Goal: Transaction & Acquisition: Purchase product/service

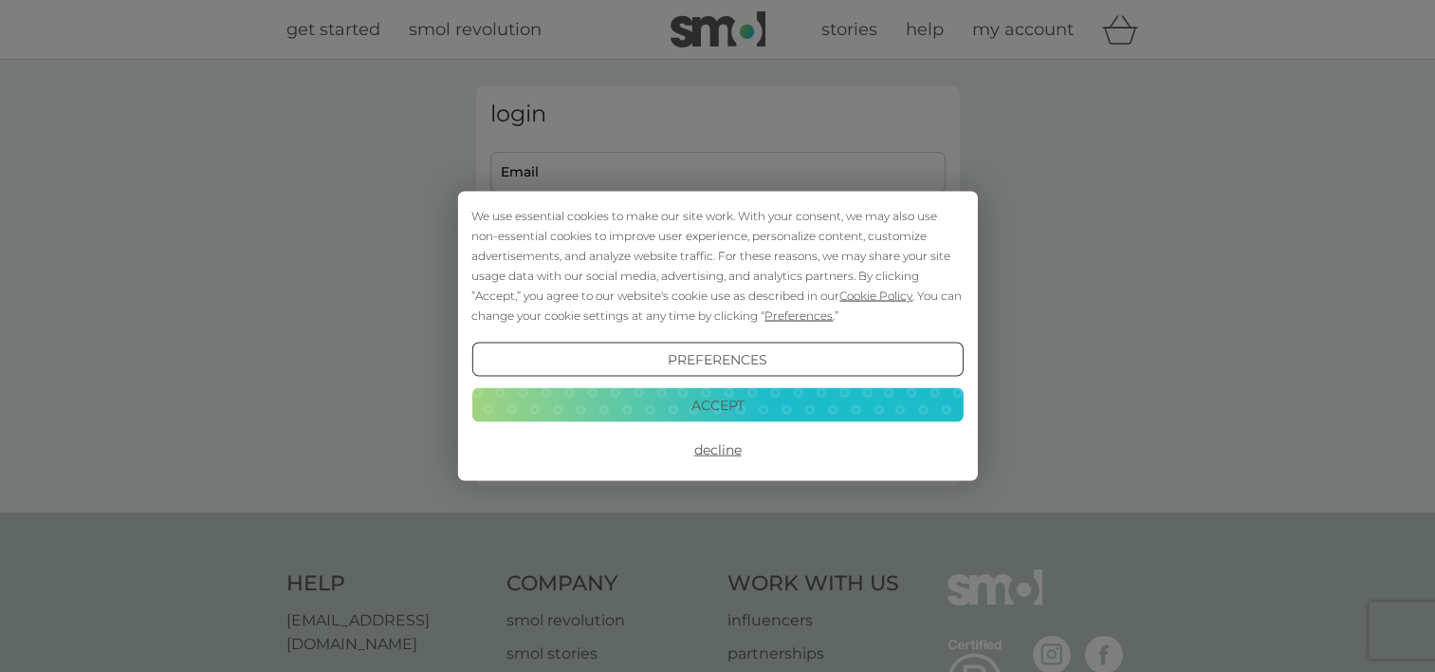
click at [747, 360] on button "Preferences" at bounding box center [716, 359] width 491 height 34
click at [752, 406] on button "Accept" at bounding box center [716, 404] width 491 height 34
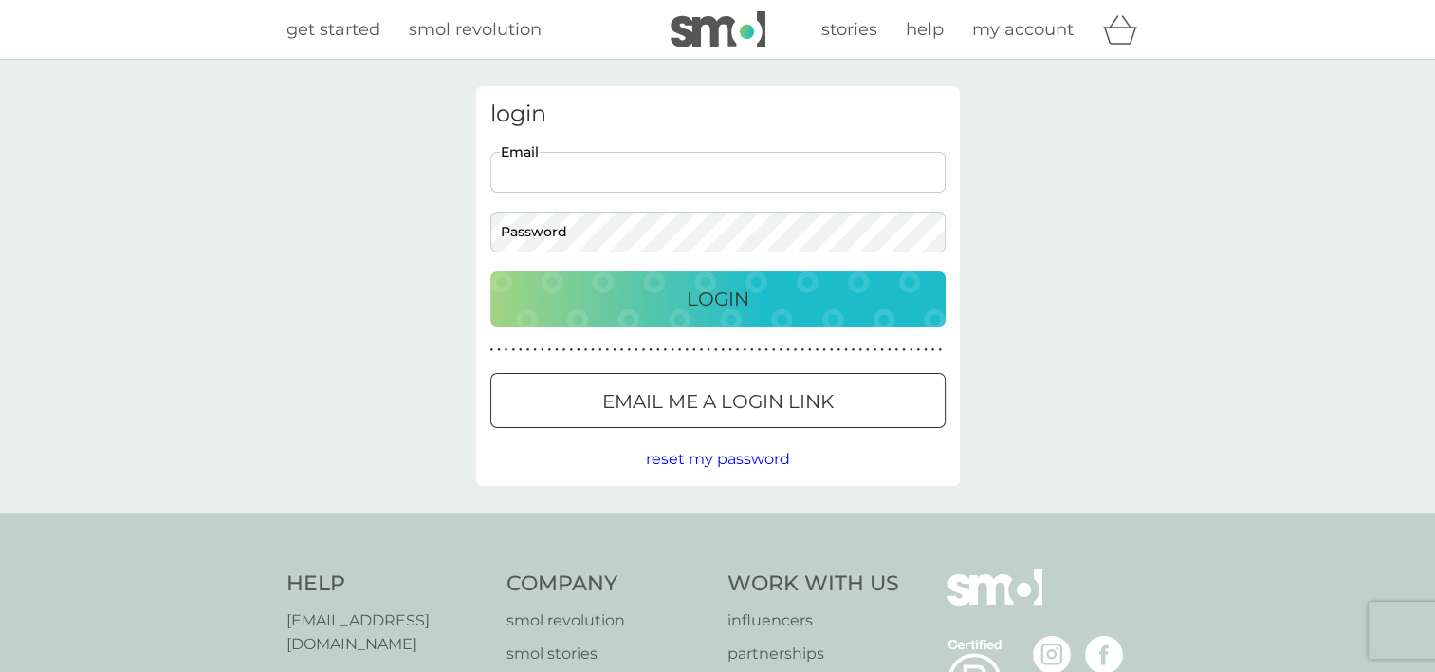
click at [628, 186] on input "Email" at bounding box center [717, 172] width 455 height 41
type input "beverleywood@ntlworld.com"
click at [732, 288] on p "Login" at bounding box center [718, 299] width 63 height 30
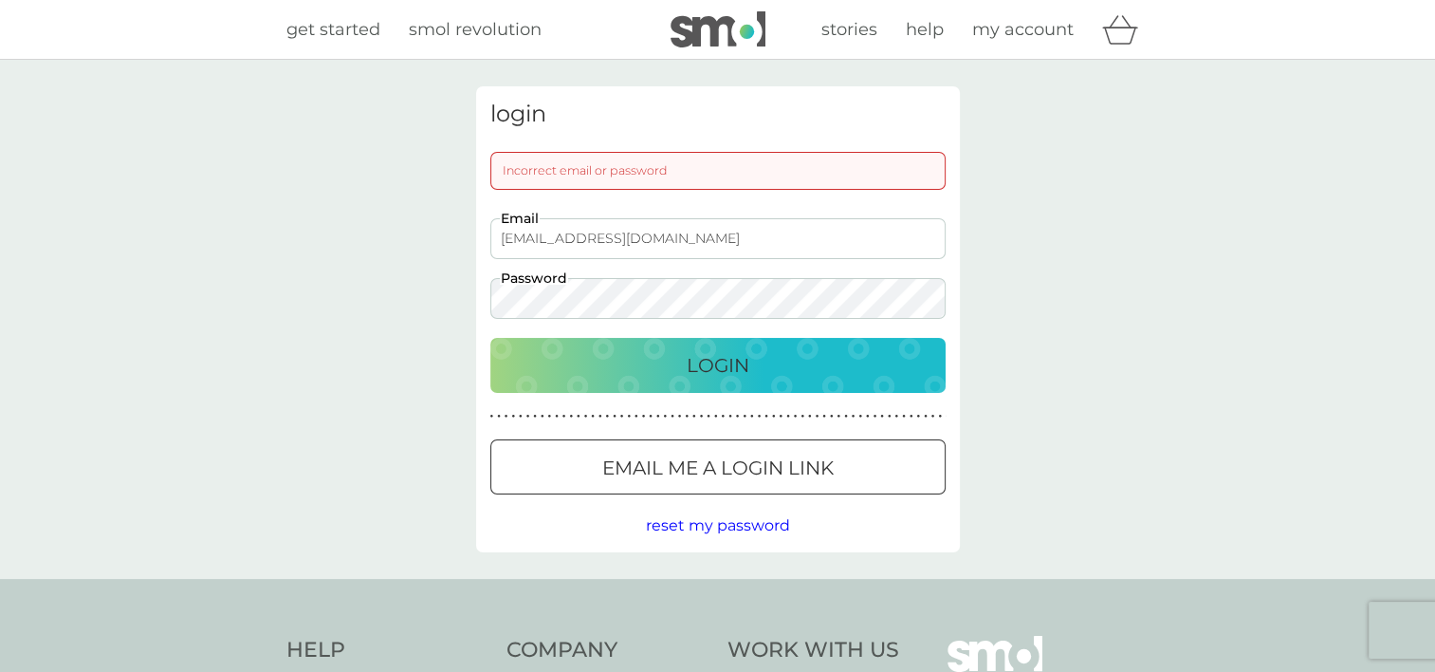
click at [717, 371] on p "Login" at bounding box center [718, 365] width 63 height 30
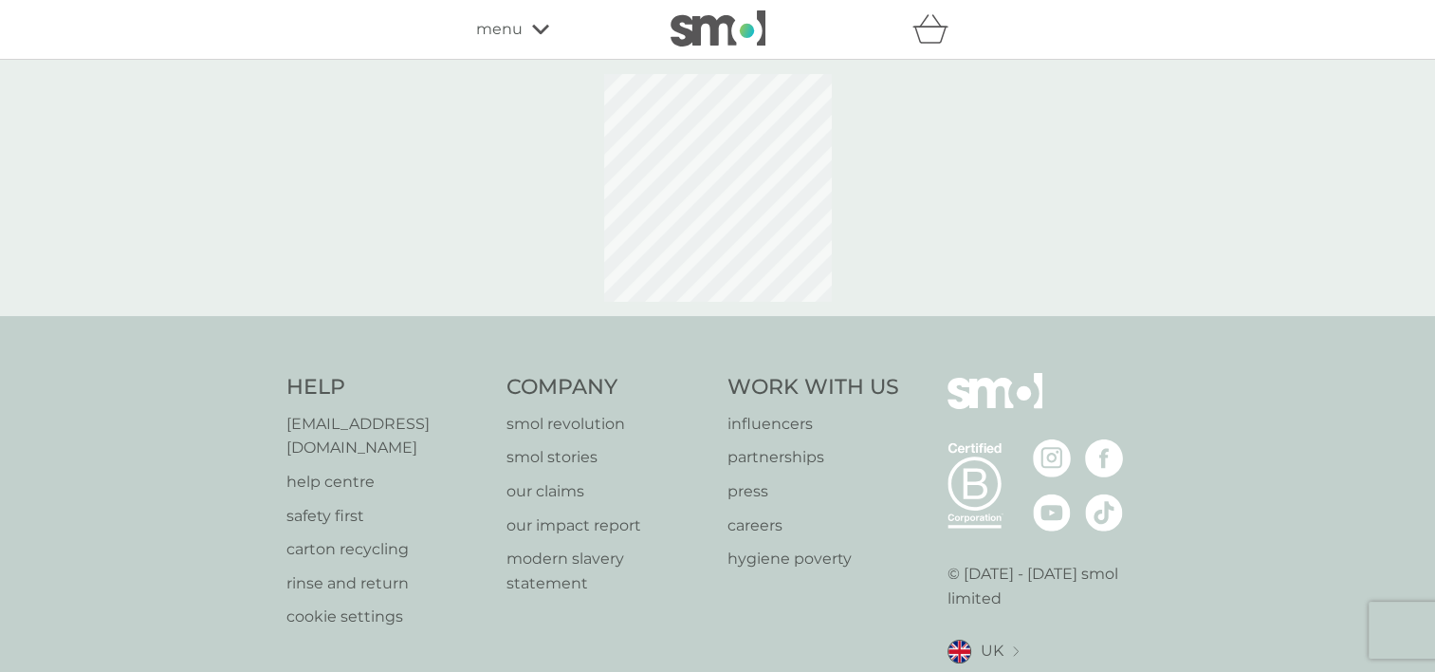
select select "119"
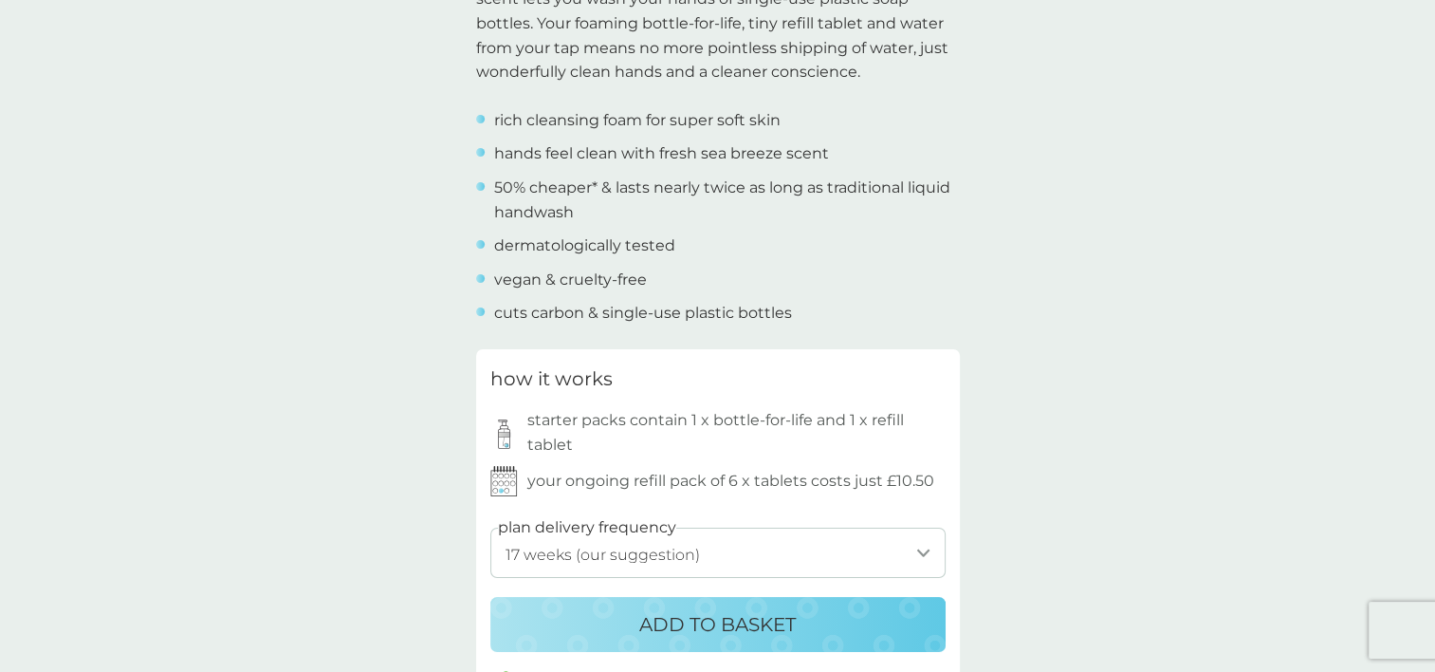
scroll to position [759, 0]
